Goal: Find specific page/section: Find specific page/section

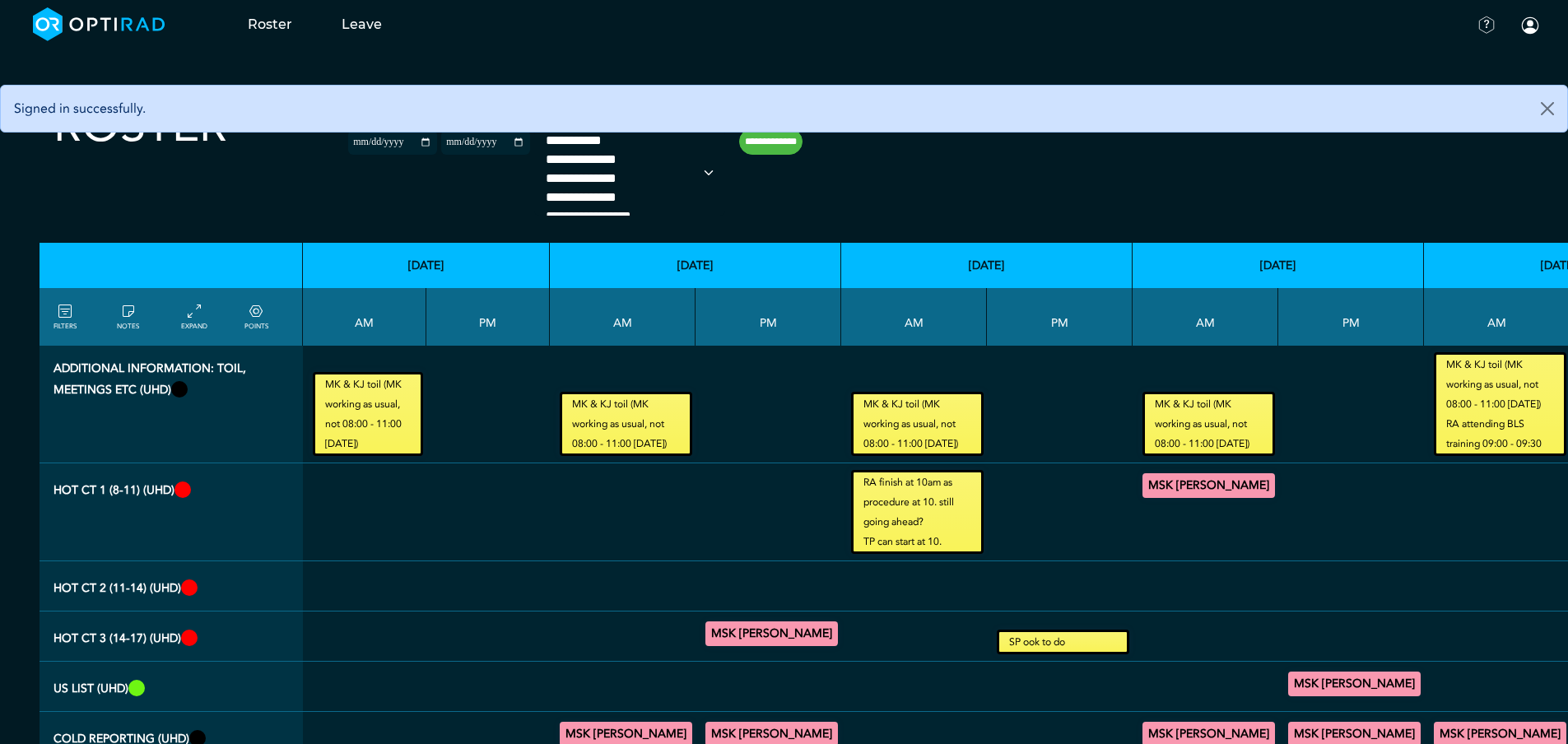
scroll to position [70, 0]
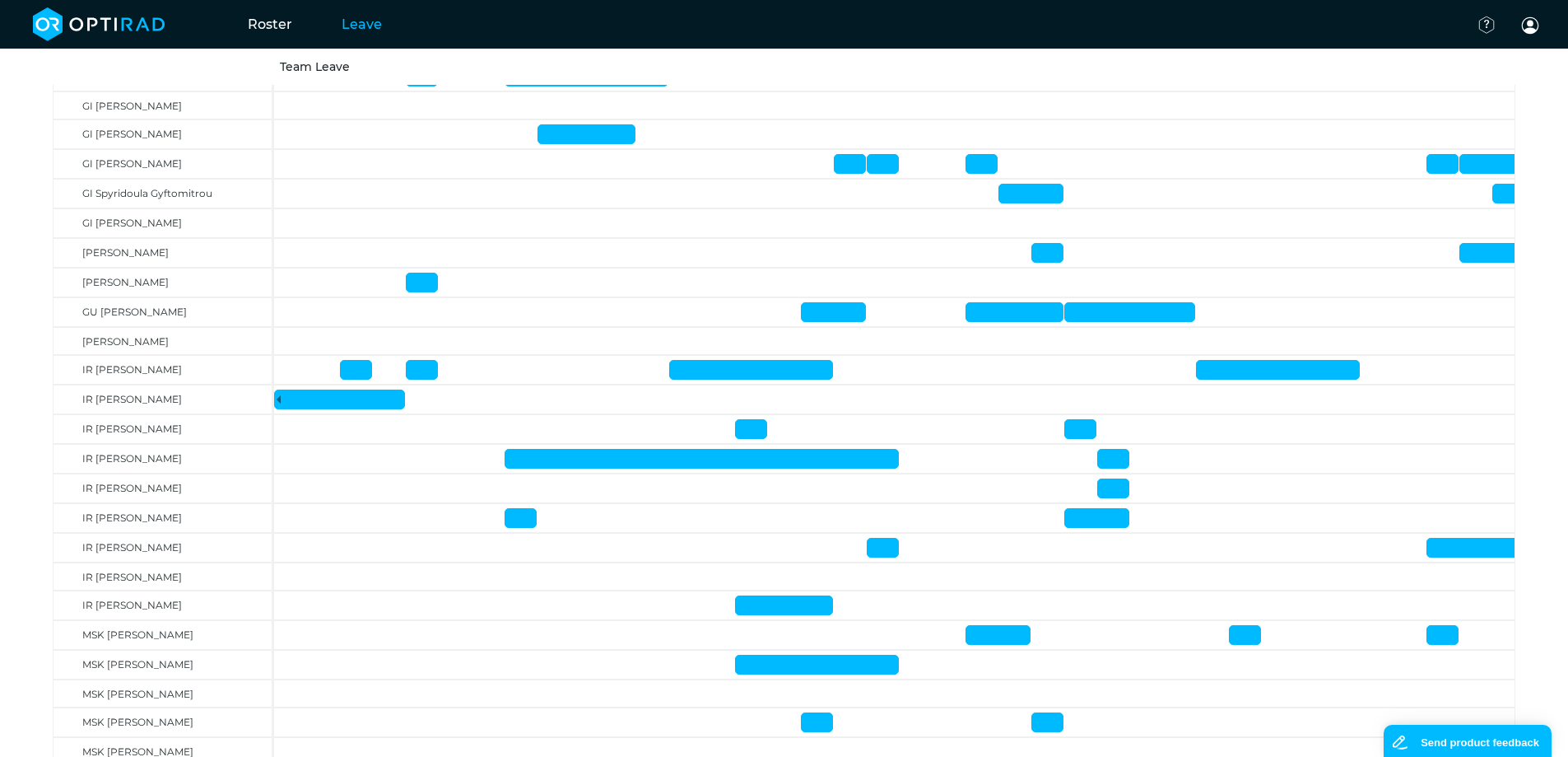
scroll to position [605, 0]
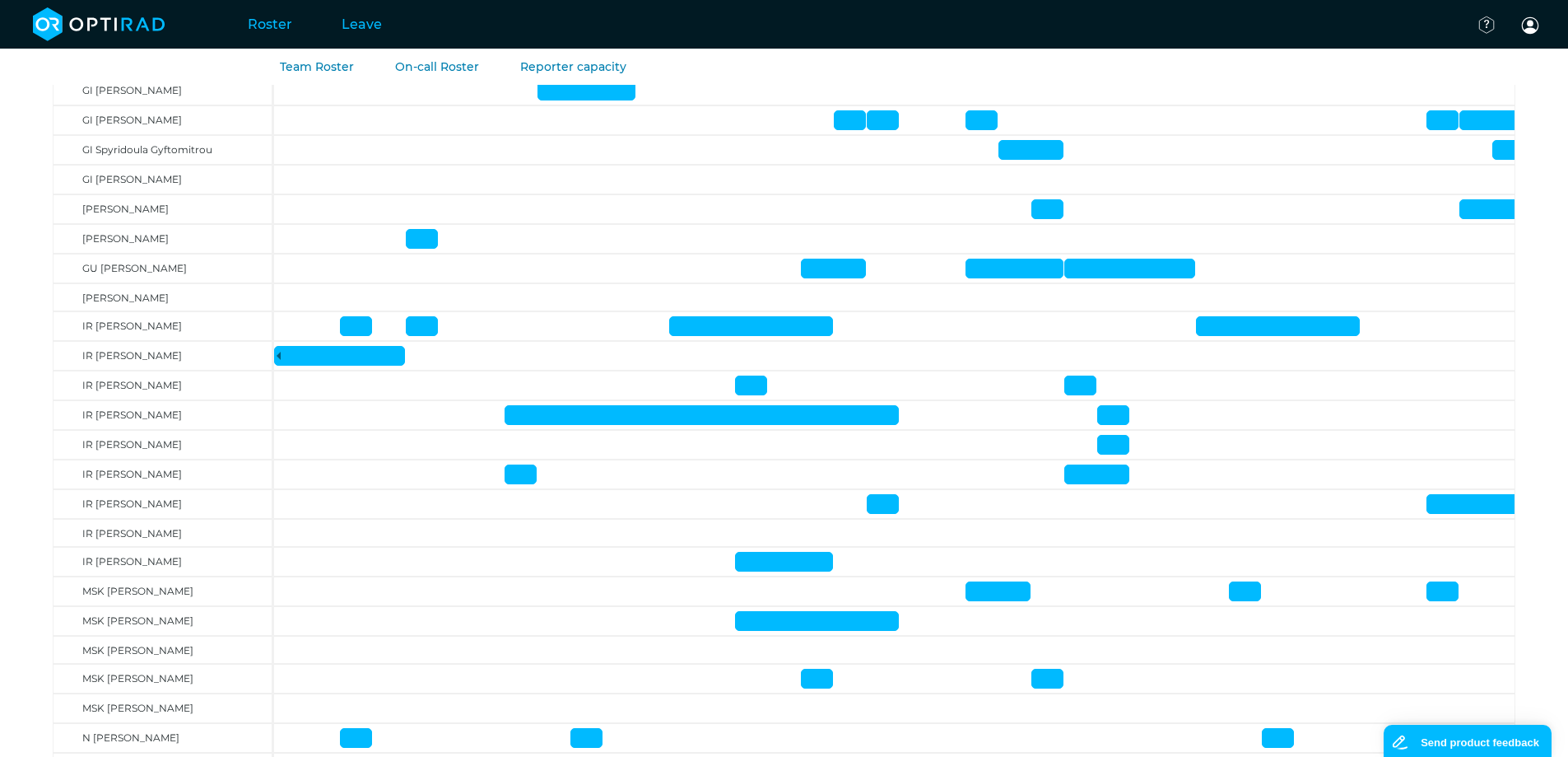
click at [256, 20] on link "Roster" at bounding box center [269, 24] width 94 height 65
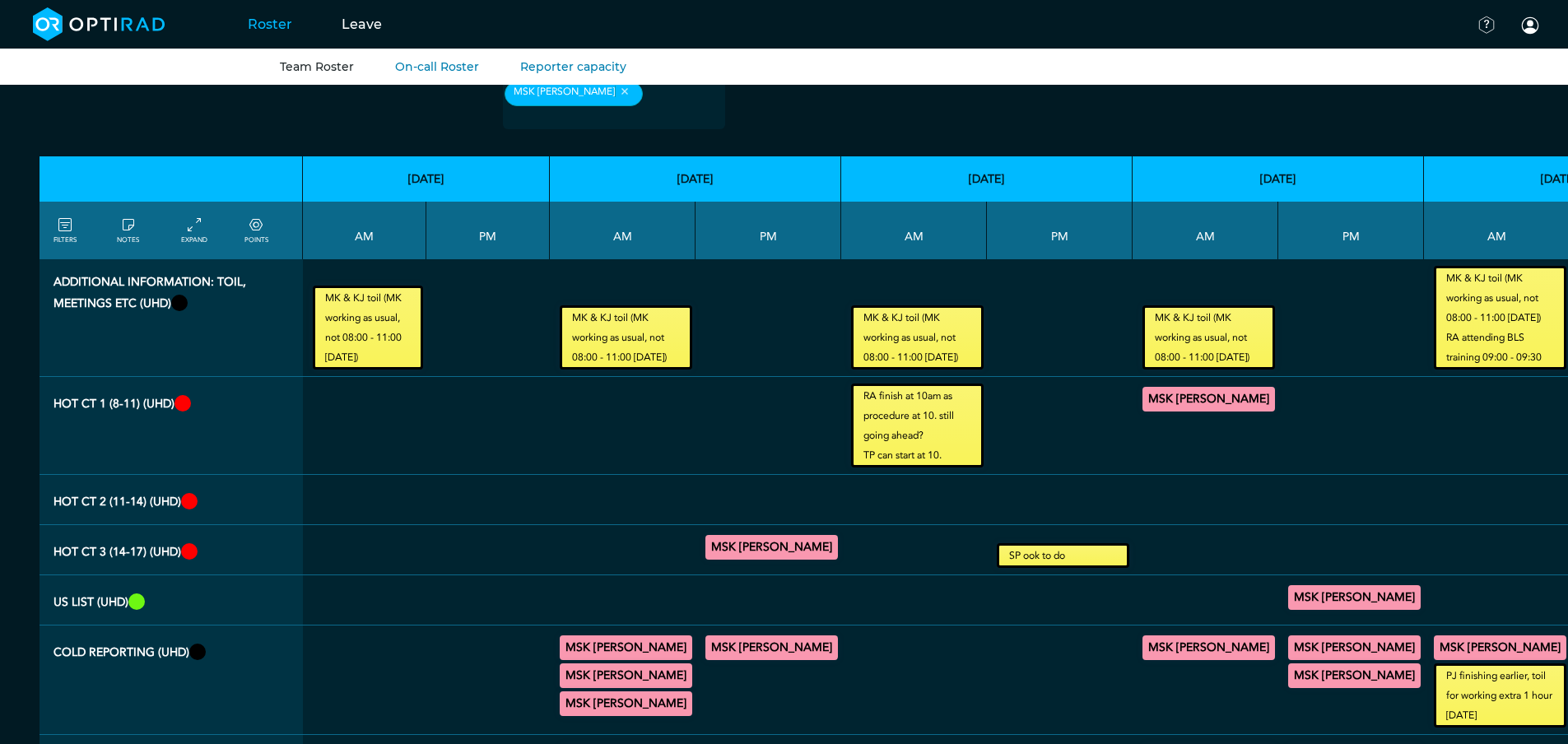
scroll to position [66, 0]
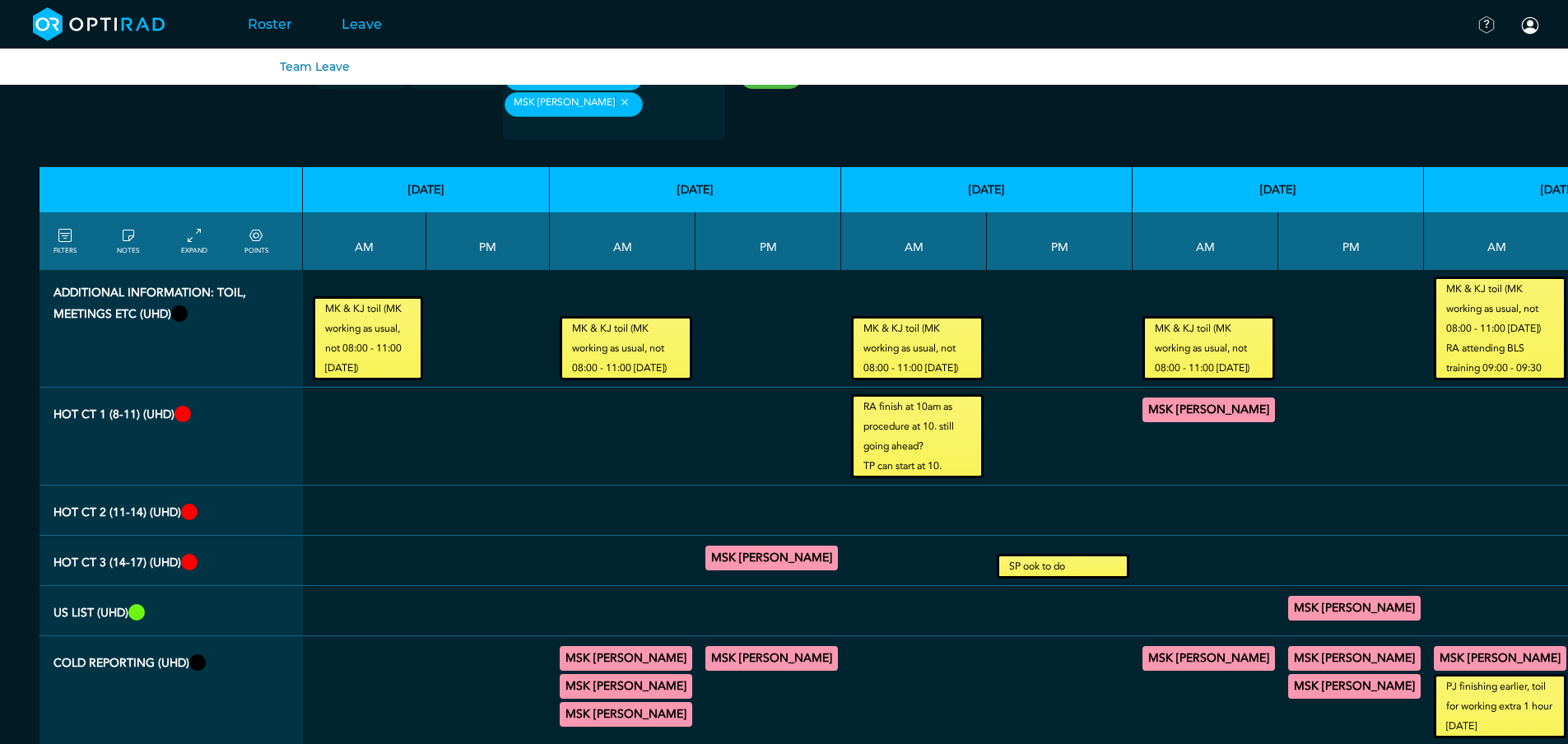
click at [348, 23] on link "Leave" at bounding box center [362, 24] width 89 height 65
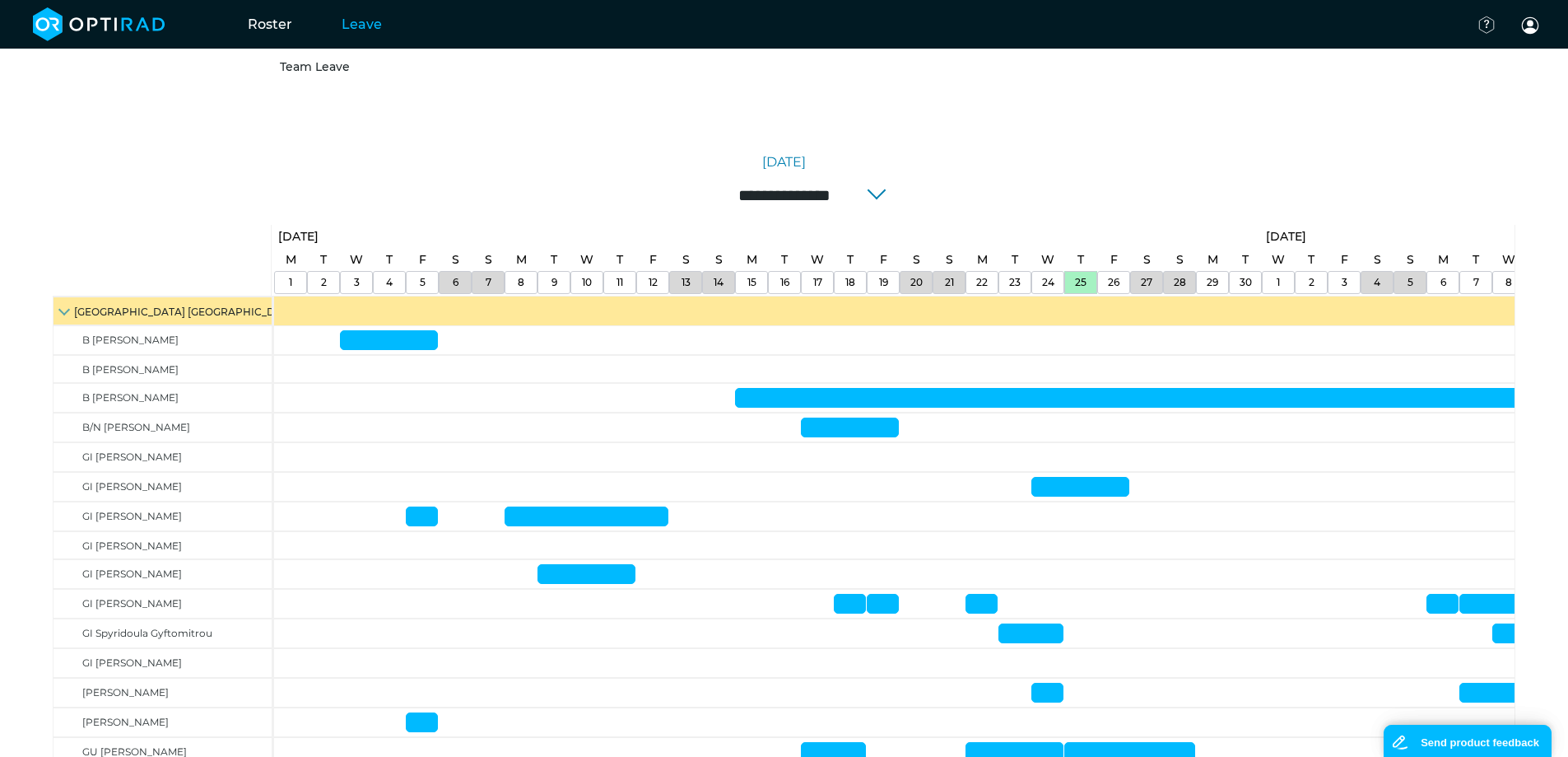
scroll to position [187, 0]
